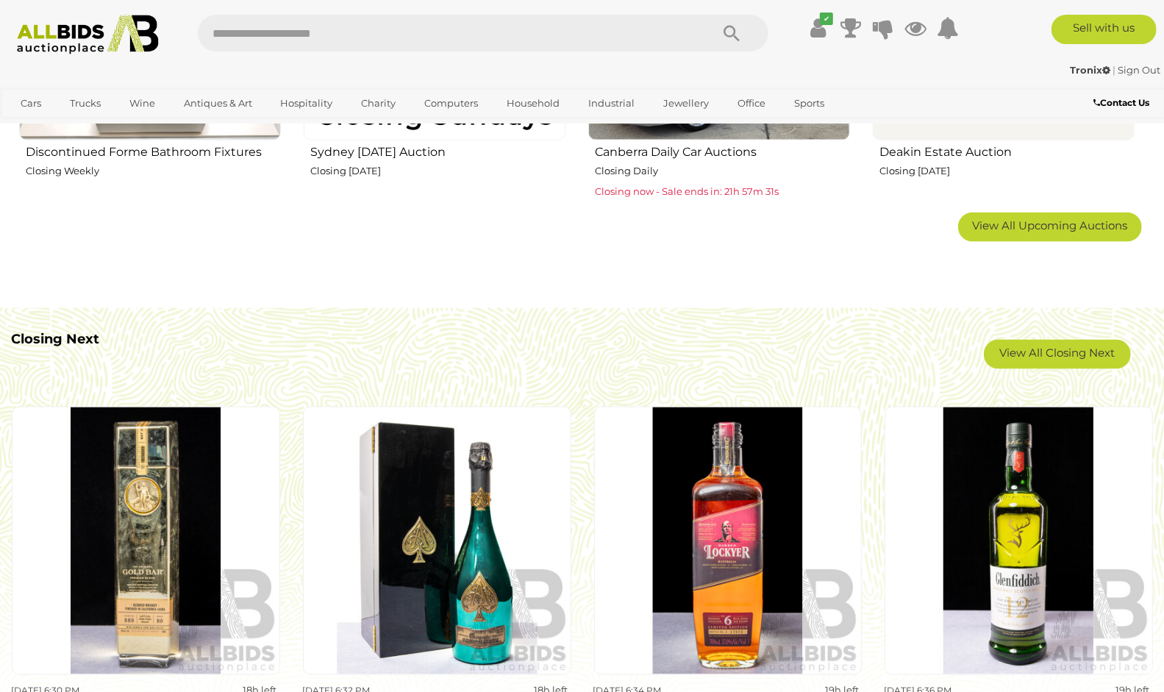
scroll to position [1144, 0]
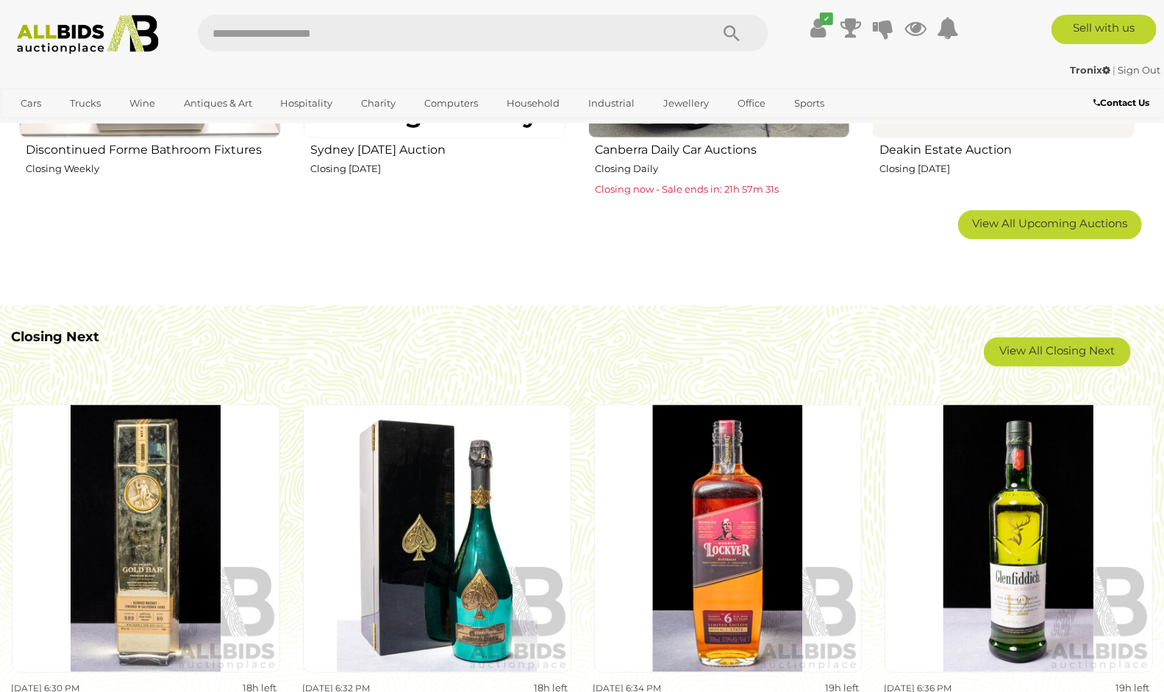
click at [1063, 362] on link "View All Closing Next" at bounding box center [1057, 352] width 147 height 29
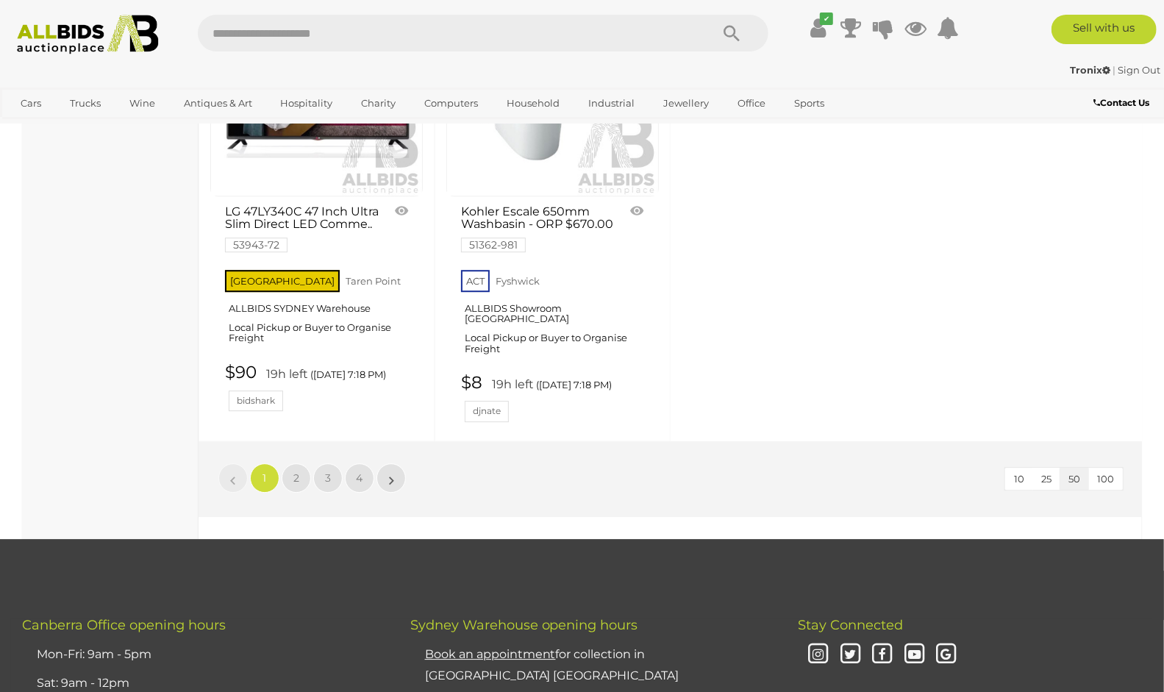
scroll to position [5967, 0]
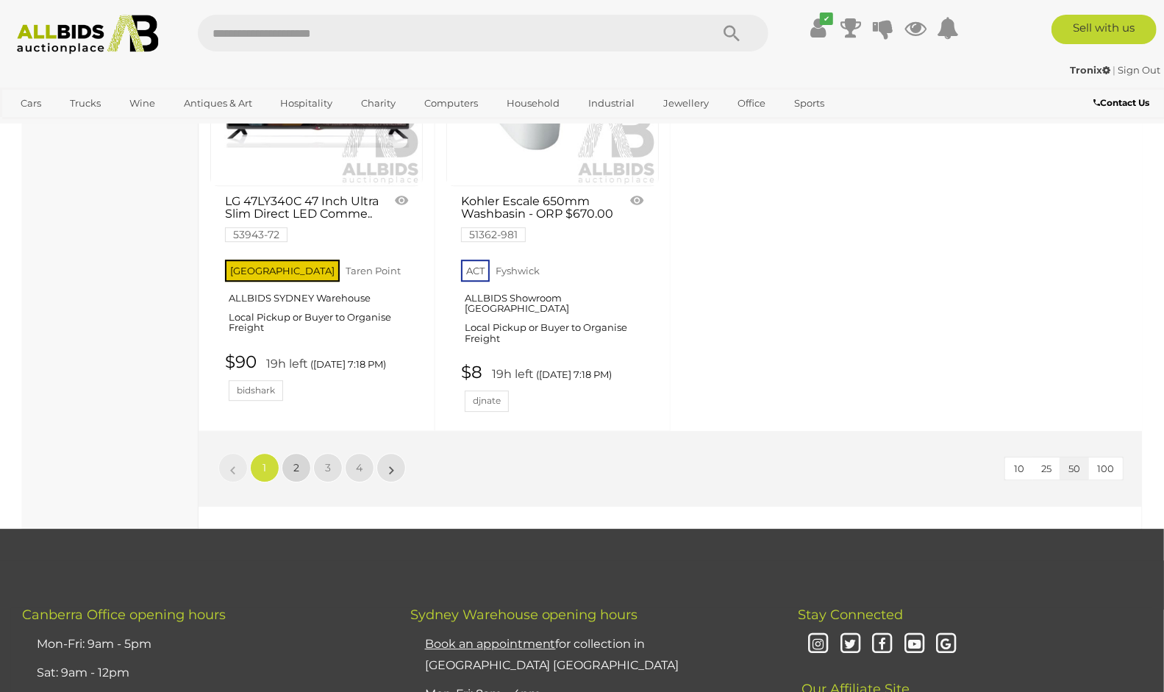
click at [302, 453] on link "2" at bounding box center [296, 467] width 29 height 29
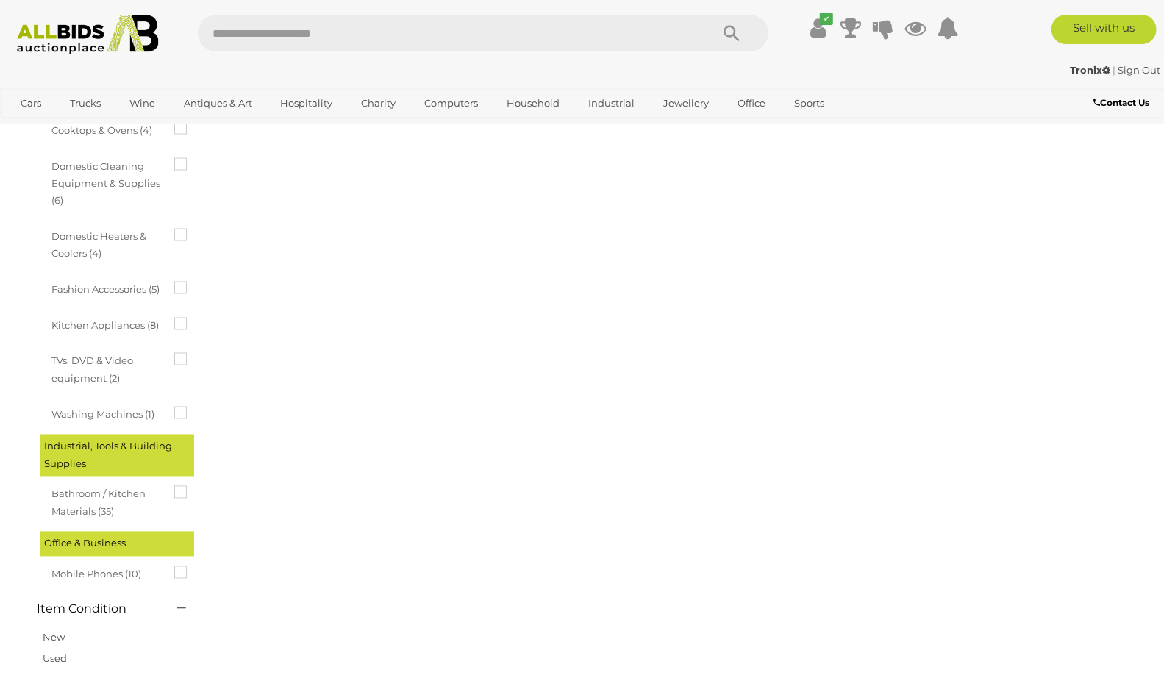
scroll to position [75, 0]
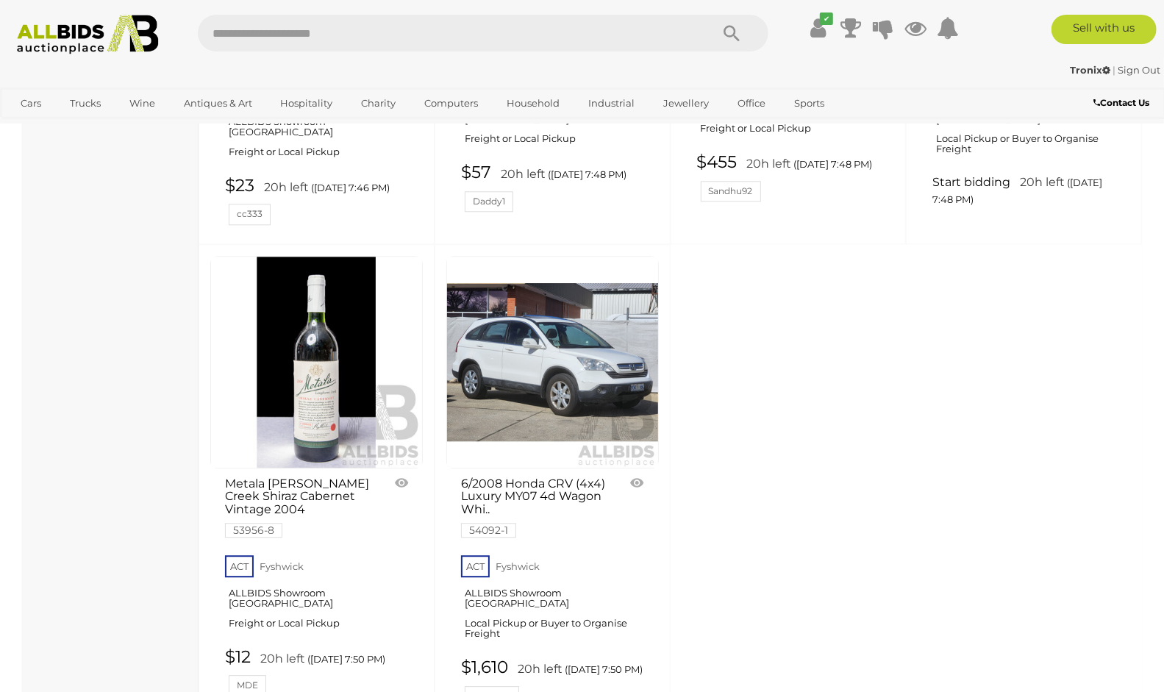
scroll to position [5878, 0]
